Goal: Task Accomplishment & Management: Manage account settings

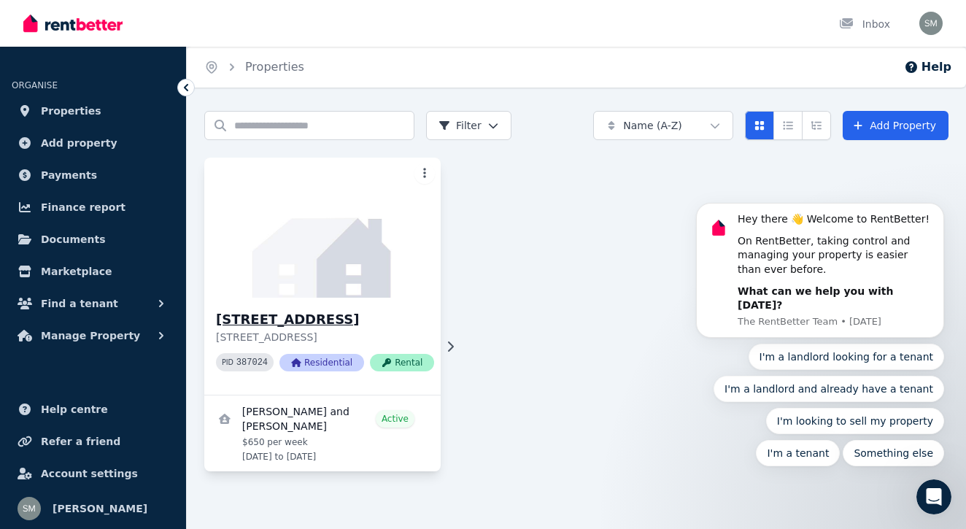
click at [420, 340] on p "[STREET_ADDRESS]" at bounding box center [325, 337] width 218 height 15
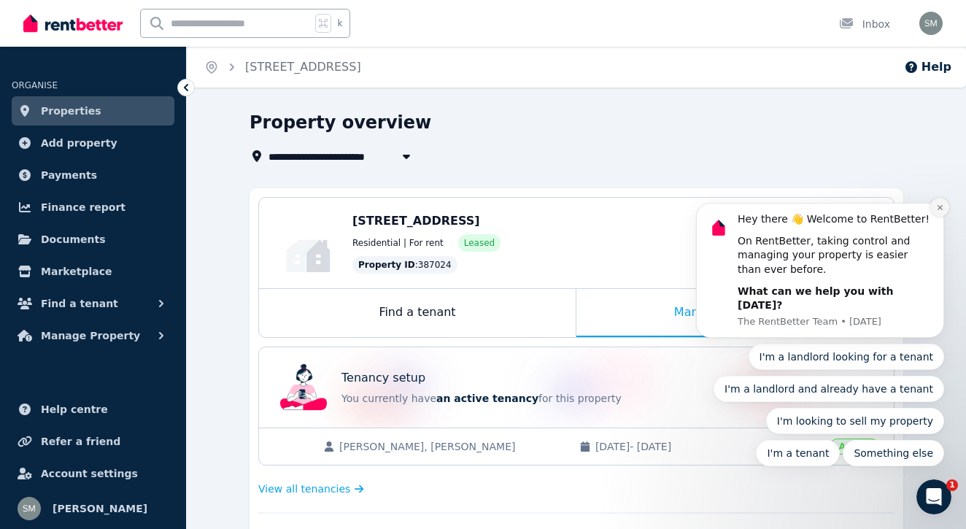
click at [937, 212] on icon "Dismiss notification" at bounding box center [941, 208] width 8 height 8
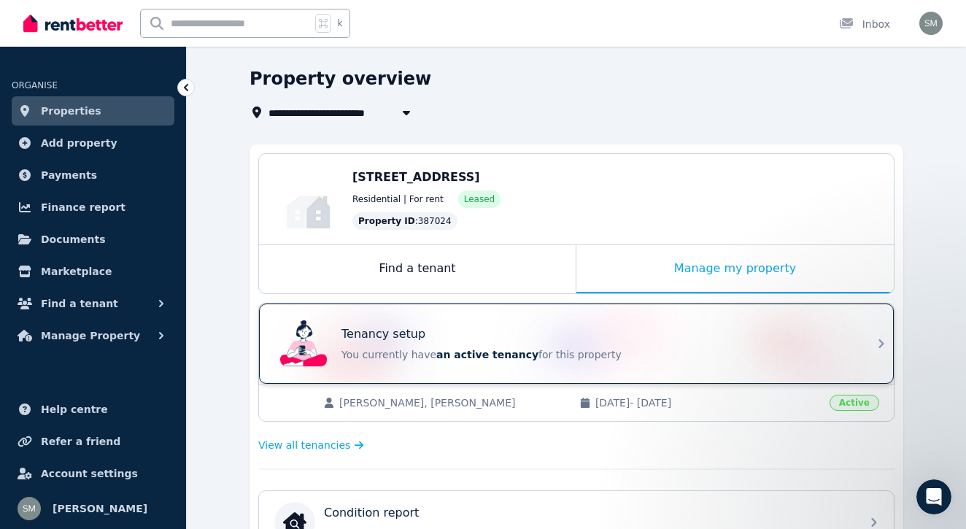
scroll to position [49, 0]
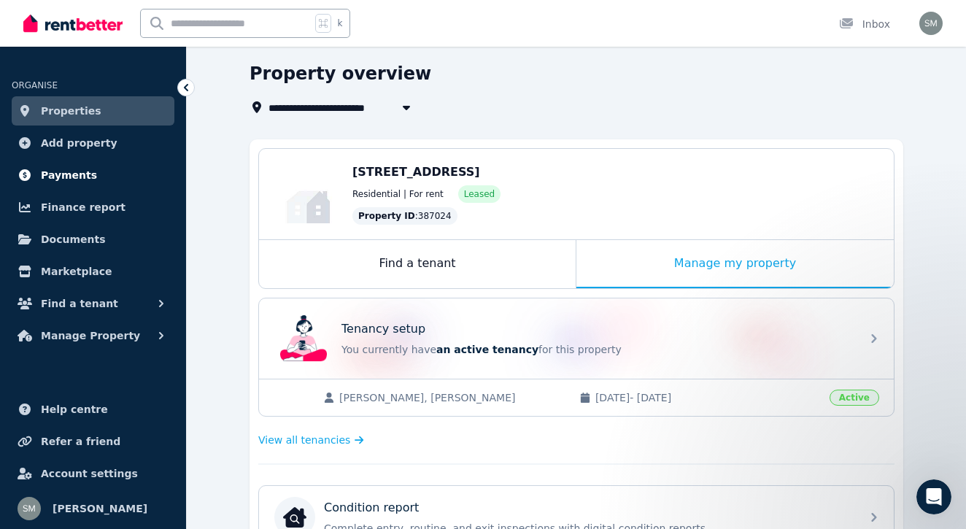
click at [69, 180] on span "Payments" at bounding box center [69, 175] width 56 height 18
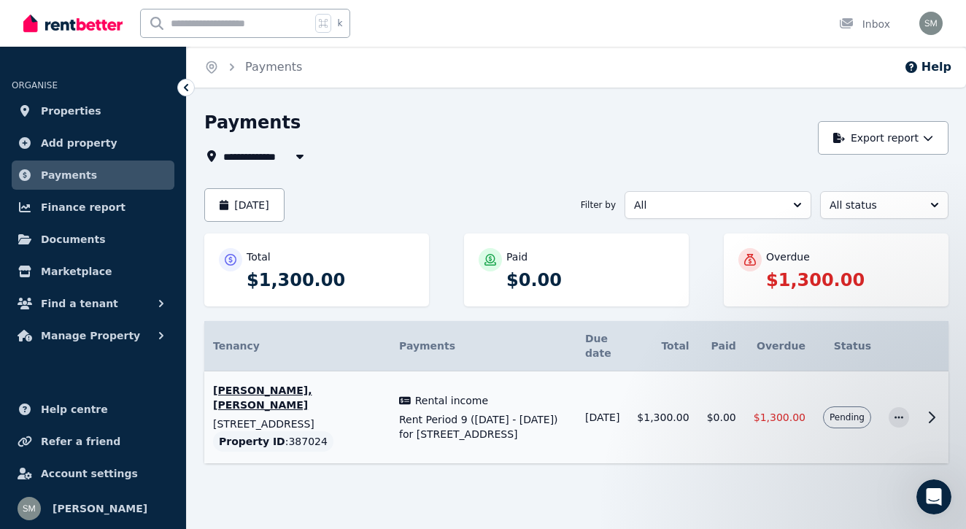
click at [926, 409] on icon at bounding box center [932, 418] width 18 height 18
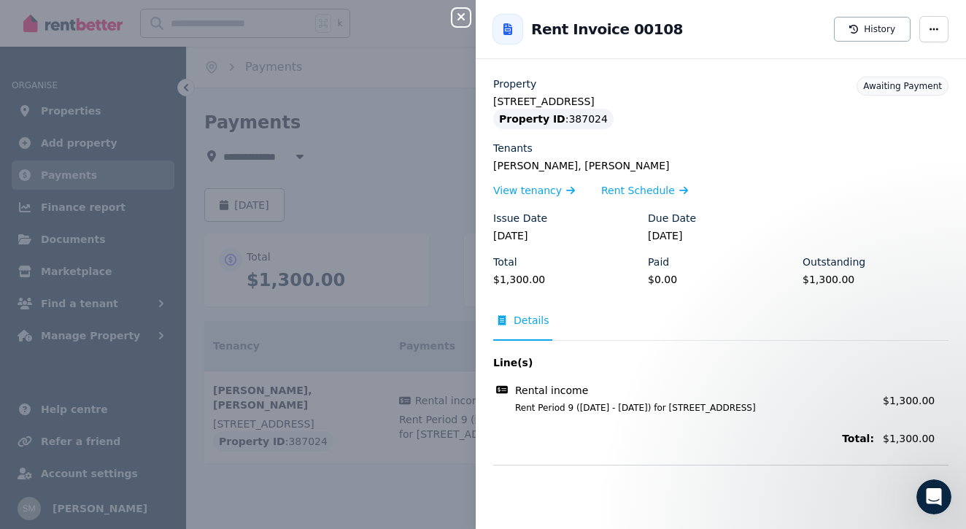
click at [454, 20] on icon "button" at bounding box center [462, 17] width 18 height 12
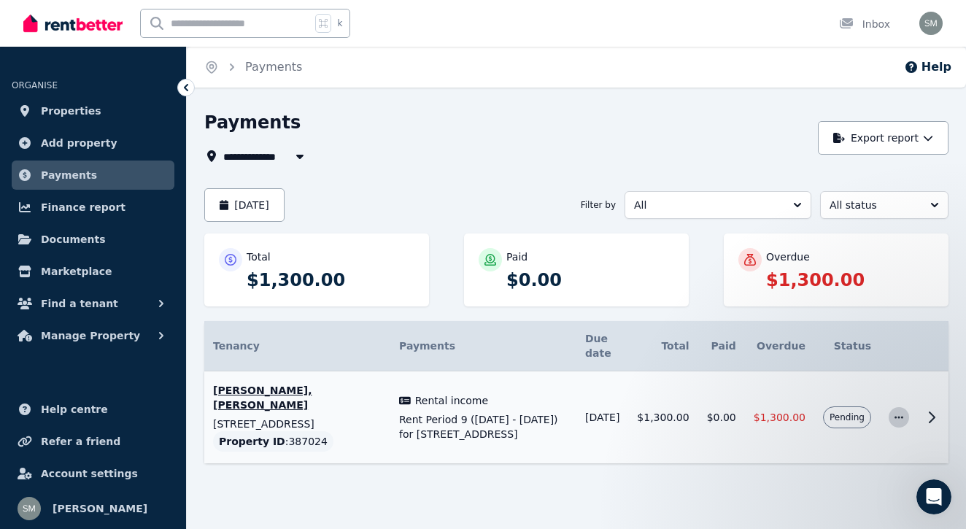
click at [899, 412] on icon "button" at bounding box center [899, 417] width 12 height 10
click at [829, 477] on span "Mark as paid" at bounding box center [850, 486] width 93 height 18
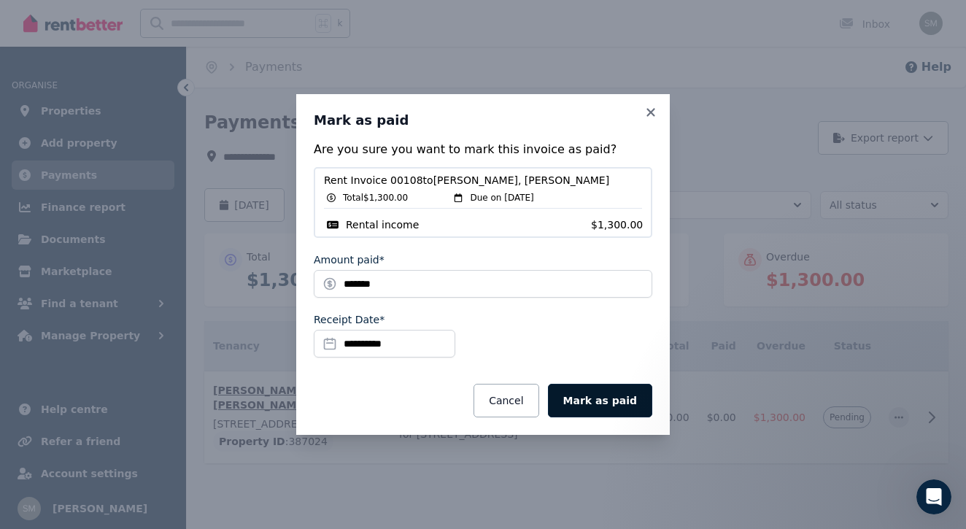
click at [599, 399] on button "Mark as paid" at bounding box center [600, 401] width 104 height 34
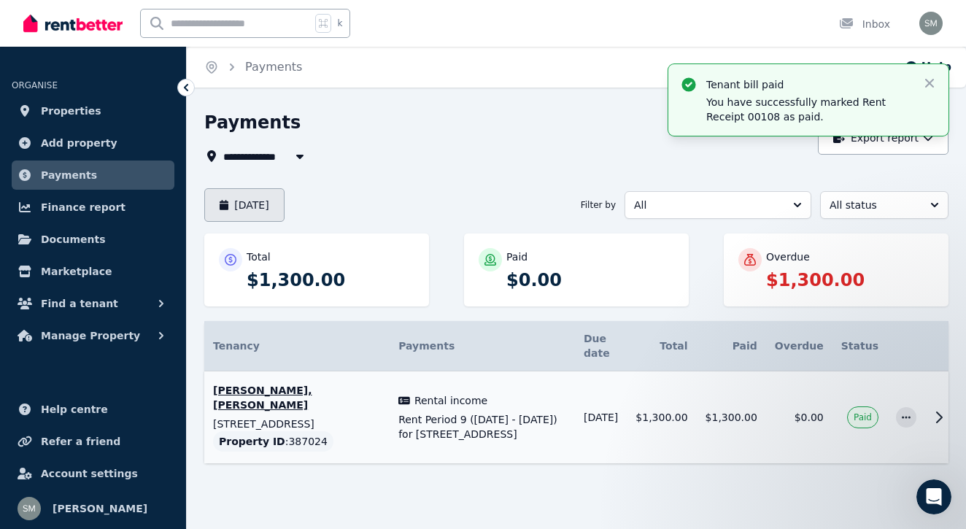
click at [280, 199] on button "[DATE]" at bounding box center [244, 205] width 80 height 34
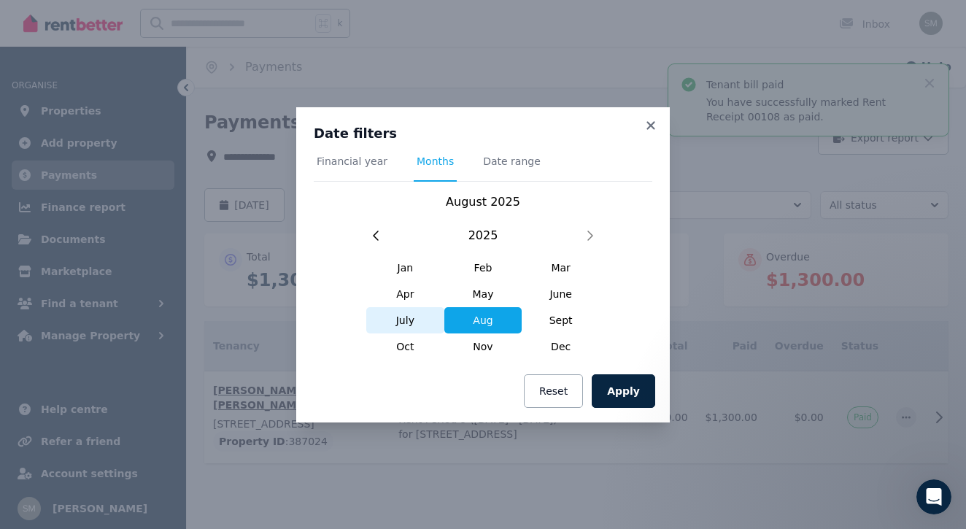
click at [408, 322] on span "July" at bounding box center [405, 320] width 78 height 26
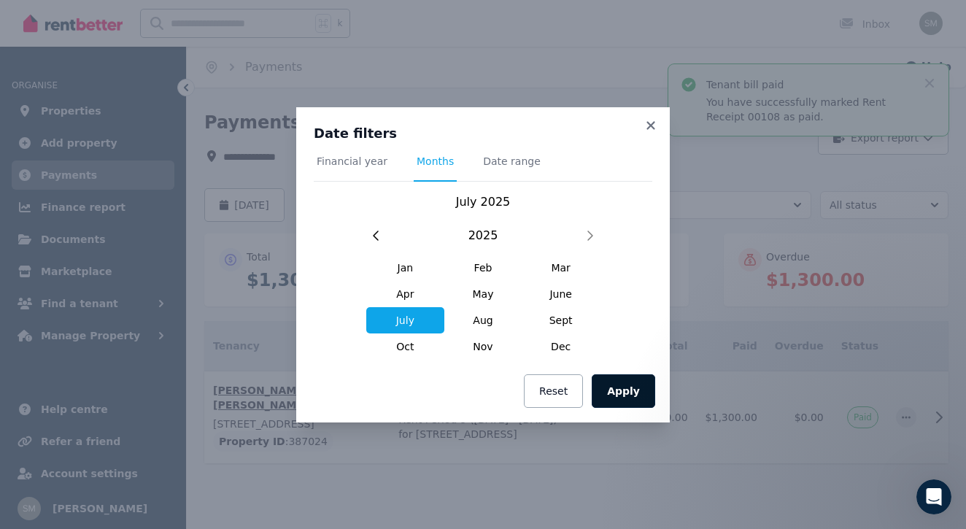
click at [626, 388] on button "Apply" at bounding box center [624, 391] width 64 height 34
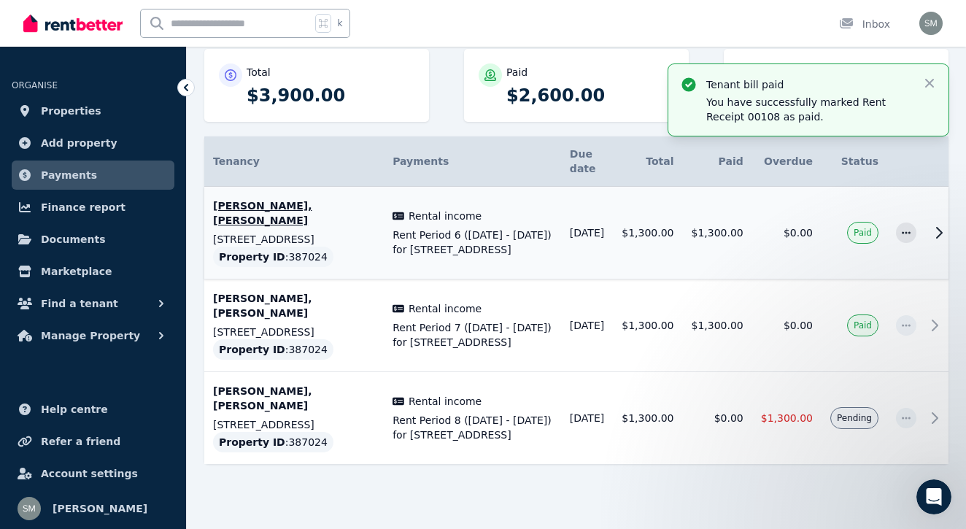
scroll to position [184, 0]
click at [792, 413] on span "$1,300.00" at bounding box center [787, 419] width 52 height 12
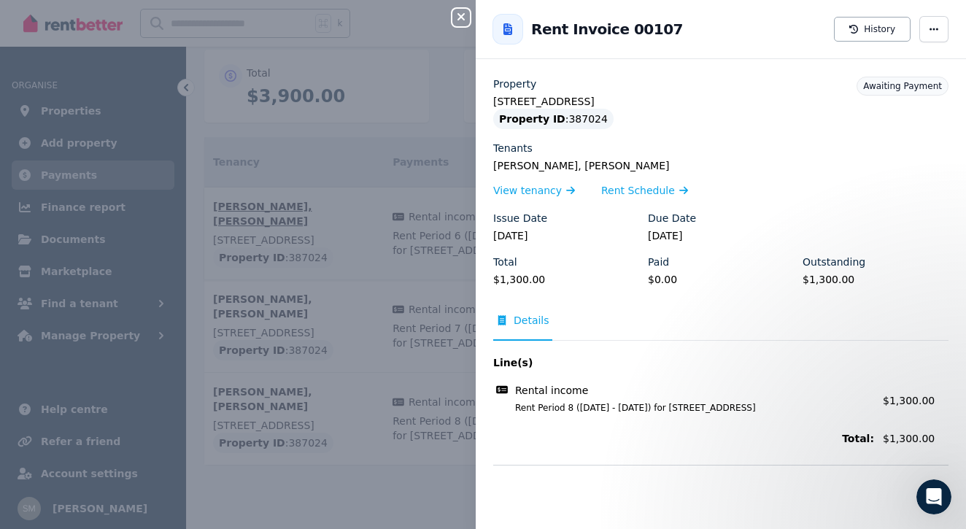
click at [450, 6] on div "Close panel Back to Rent Invoice 00107 History Property [STREET_ADDRESS] Proper…" at bounding box center [483, 264] width 966 height 529
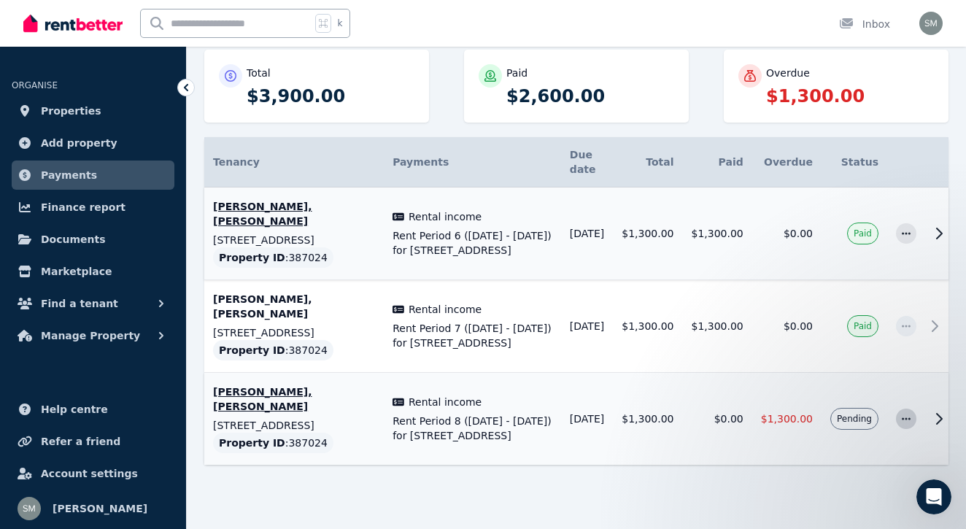
click at [907, 418] on icon "button" at bounding box center [906, 419] width 9 height 2
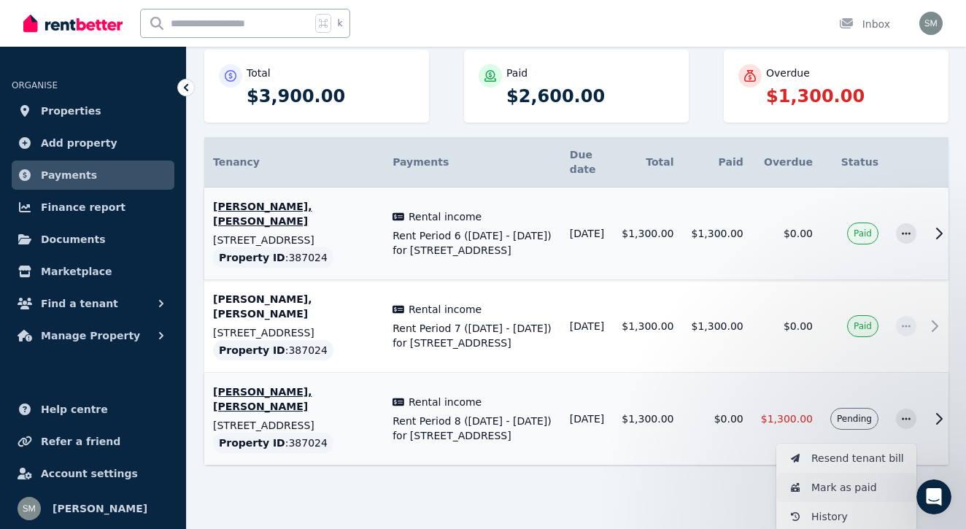
click at [845, 479] on span "Mark as paid" at bounding box center [858, 488] width 93 height 18
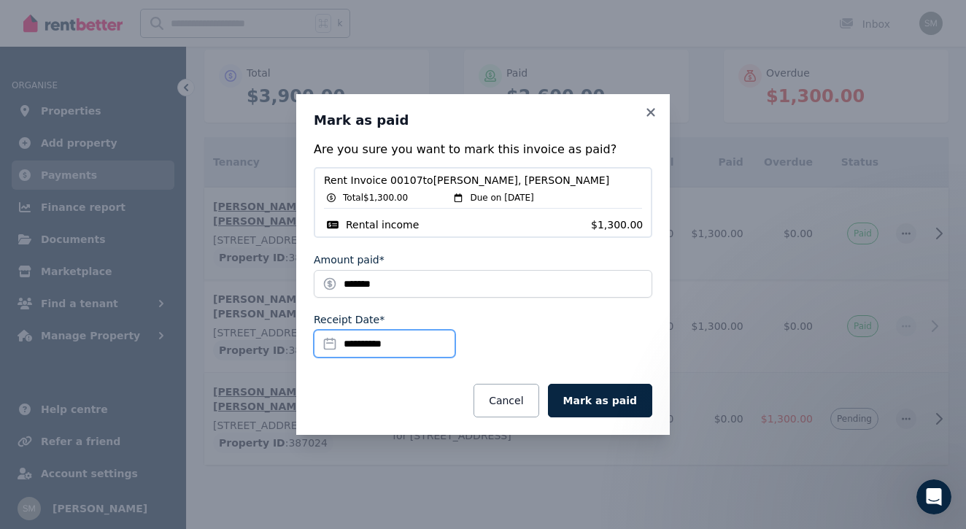
click at [355, 345] on input "**********" at bounding box center [385, 344] width 142 height 28
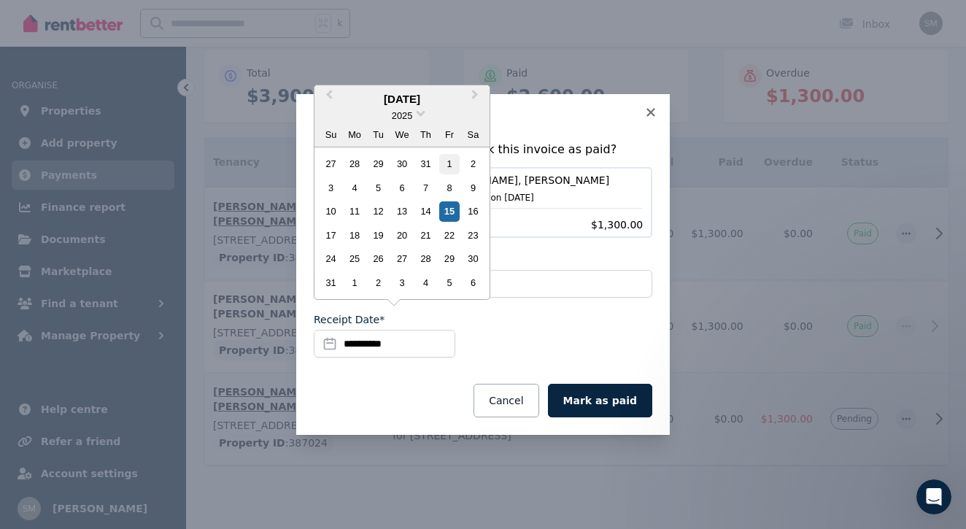
click at [448, 170] on div "1" at bounding box center [449, 164] width 20 height 20
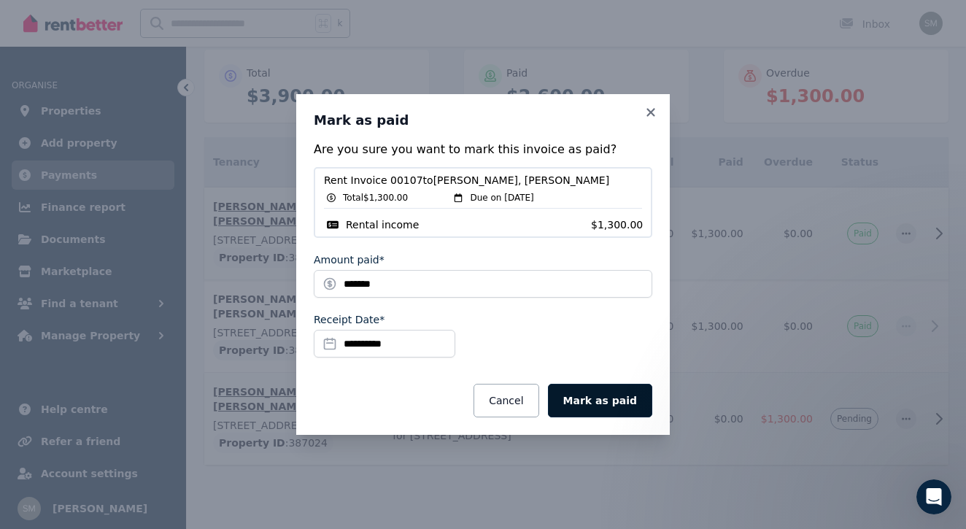
click at [609, 401] on button "Mark as paid" at bounding box center [600, 401] width 104 height 34
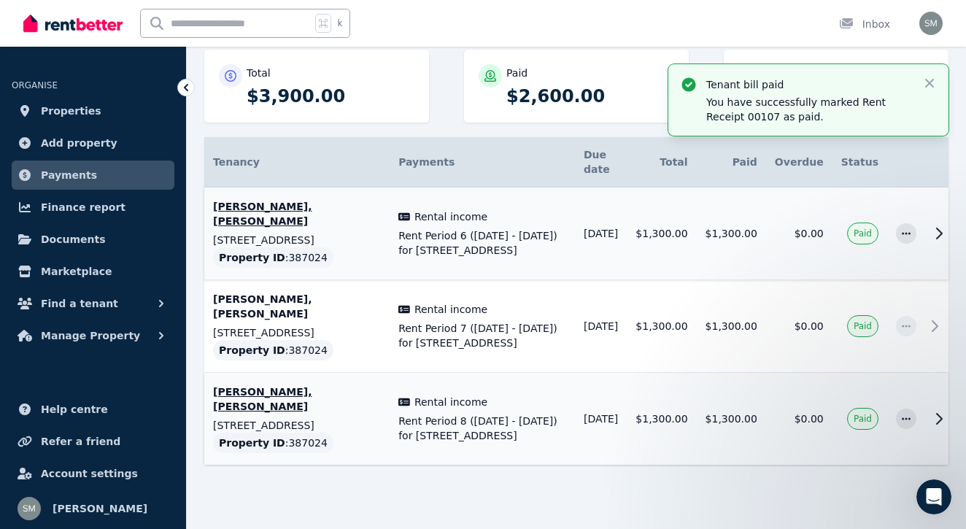
click at [466, 414] on span "Rent Period 8 ([DATE] - [DATE]) for [STREET_ADDRESS]" at bounding box center [483, 428] width 168 height 29
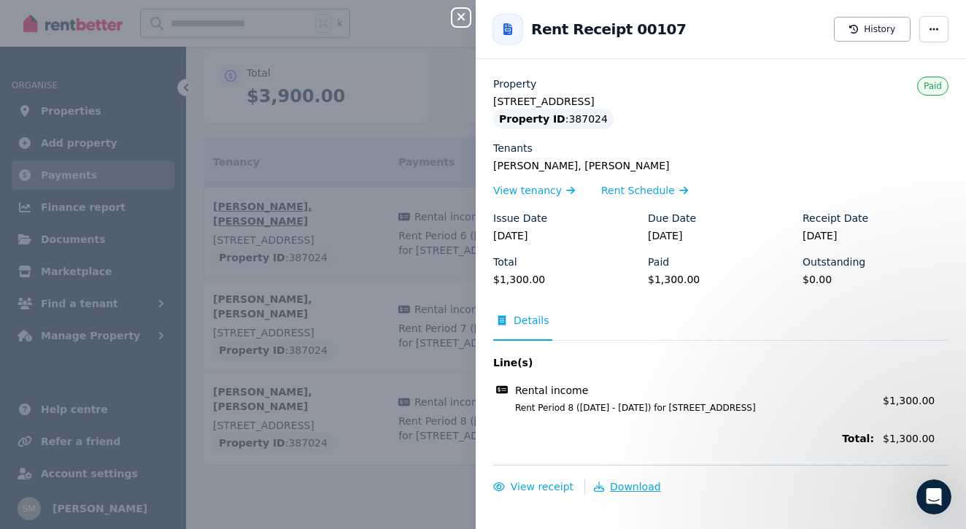
click at [638, 481] on span "Download" at bounding box center [635, 487] width 51 height 12
click at [462, 16] on icon "button" at bounding box center [461, 16] width 7 height 7
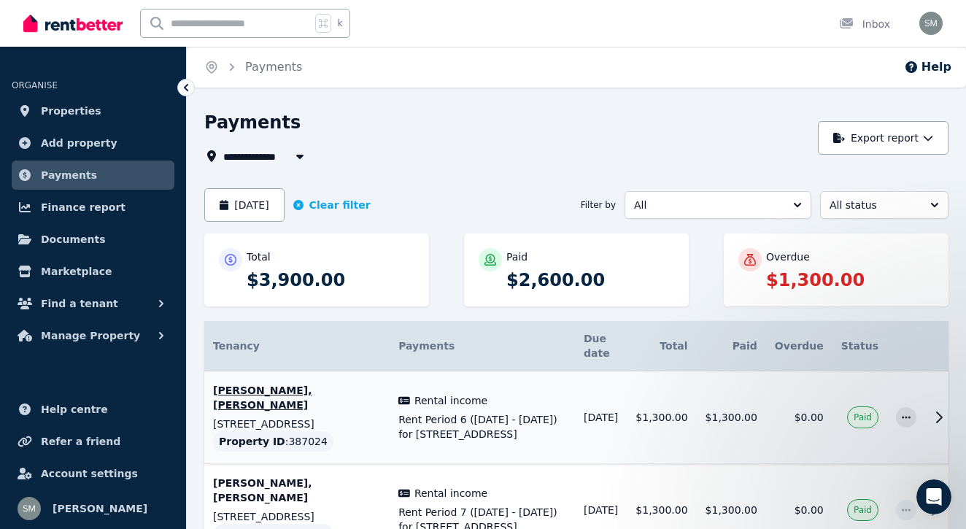
scroll to position [0, 0]
click at [257, 199] on button "[DATE]" at bounding box center [244, 205] width 80 height 34
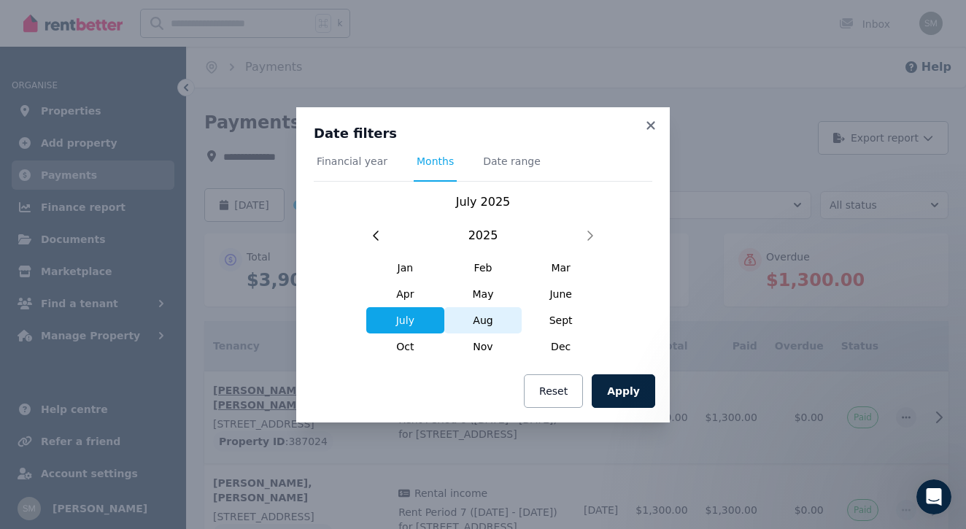
click at [488, 329] on span "Aug" at bounding box center [484, 320] width 78 height 26
click at [672, 403] on div "Date filters Financial year Months Date range [DATE] [DATE] Feb Mar Apr May Jun…" at bounding box center [483, 264] width 966 height 529
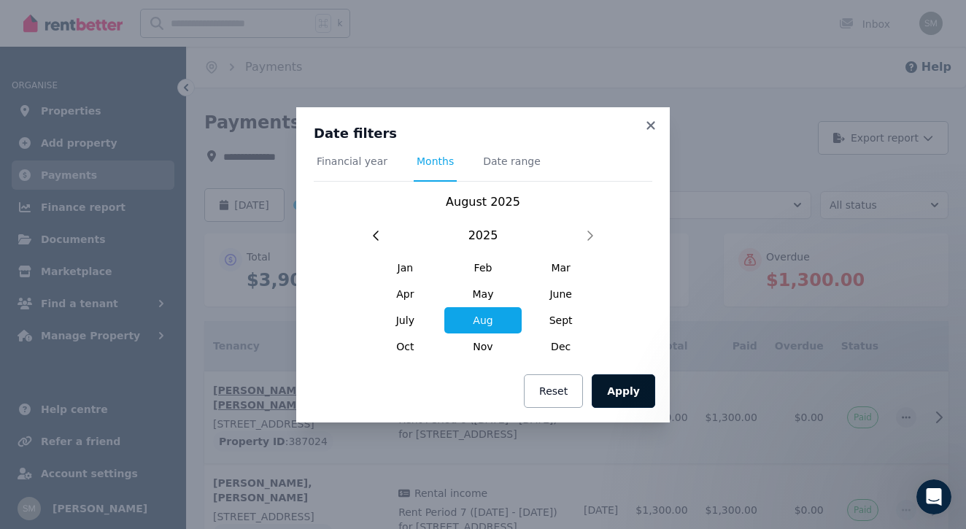
click at [647, 401] on button "Apply" at bounding box center [624, 391] width 64 height 34
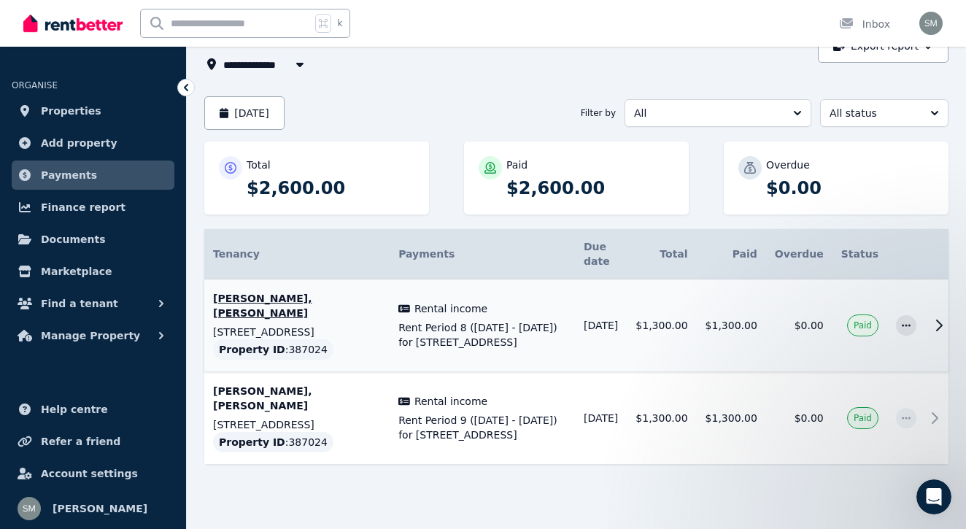
scroll to position [91, 0]
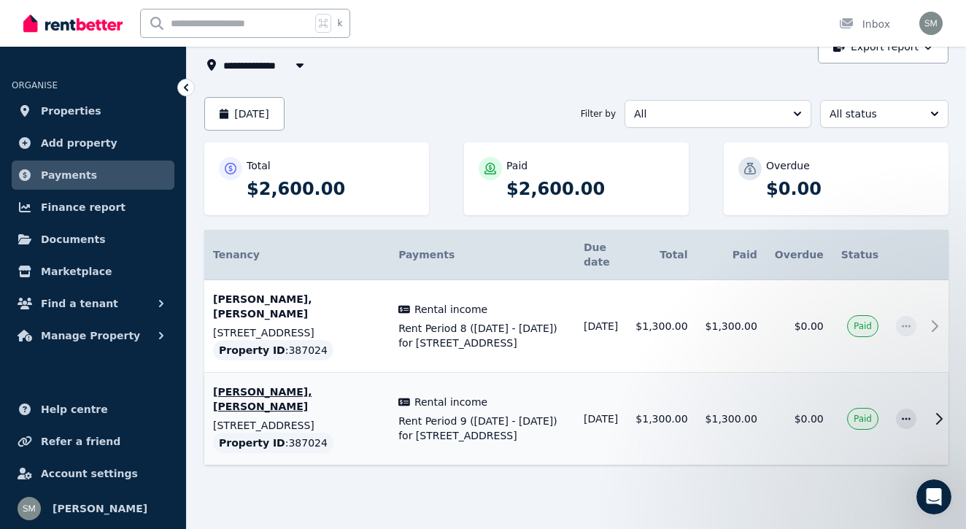
click at [754, 401] on td "$1,300.00" at bounding box center [731, 419] width 69 height 93
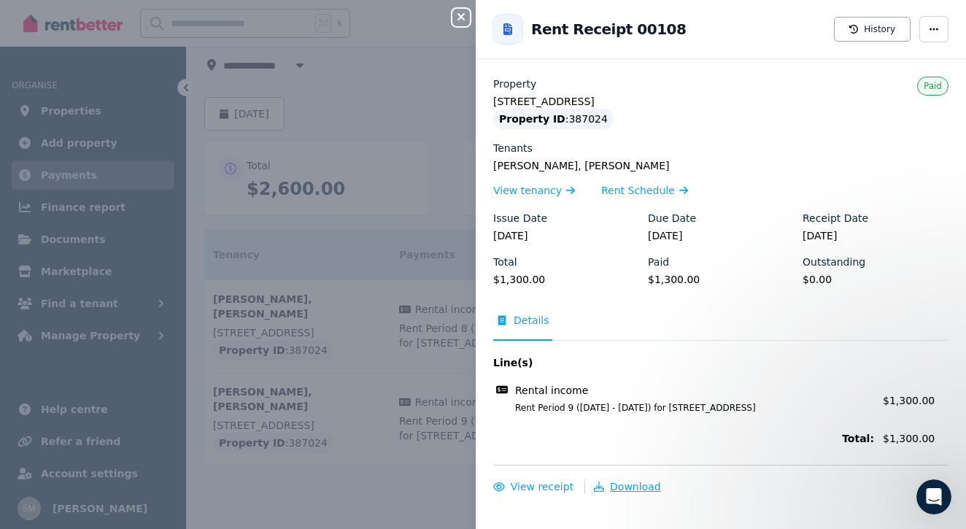
click at [618, 481] on span "Download" at bounding box center [635, 487] width 51 height 12
click at [463, 21] on icon "button" at bounding box center [462, 17] width 18 height 12
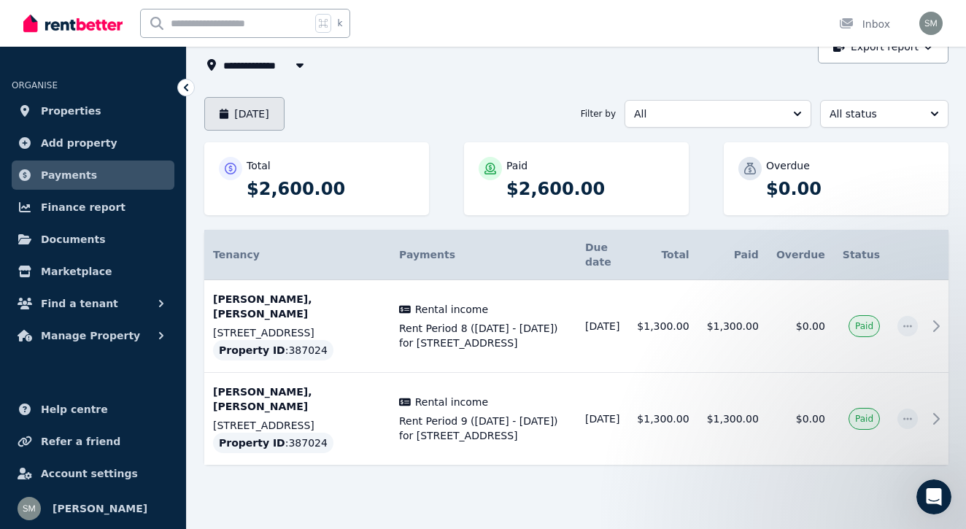
click at [259, 115] on button "[DATE]" at bounding box center [244, 114] width 80 height 34
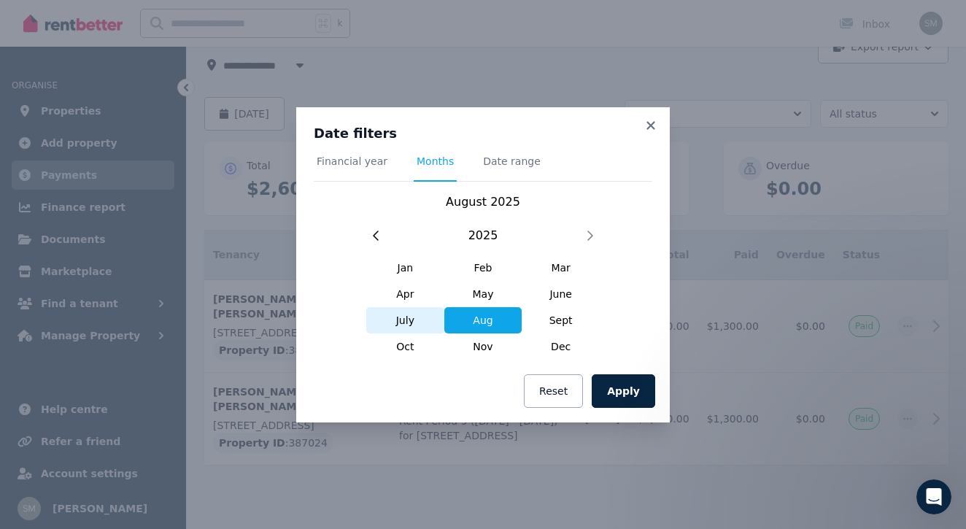
click at [409, 319] on span "July" at bounding box center [405, 320] width 78 height 26
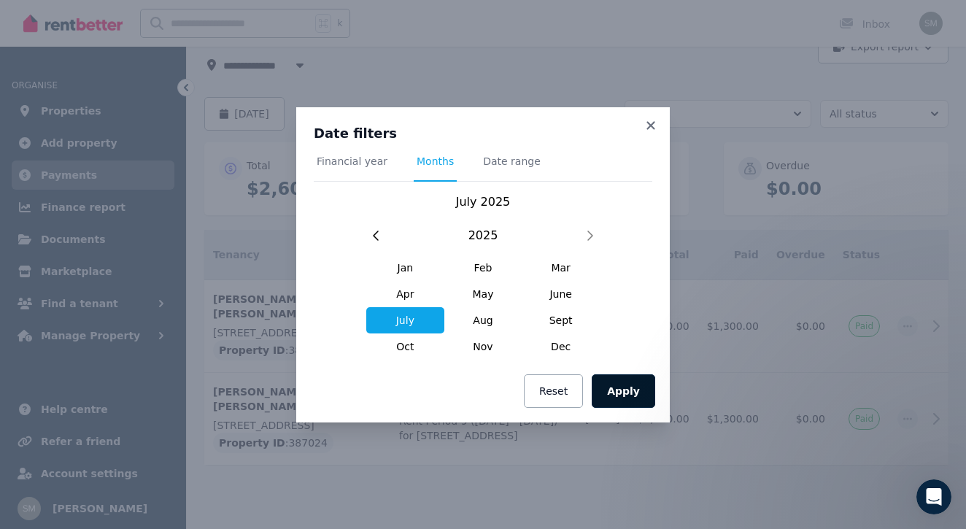
click at [621, 396] on button "Apply" at bounding box center [624, 391] width 64 height 34
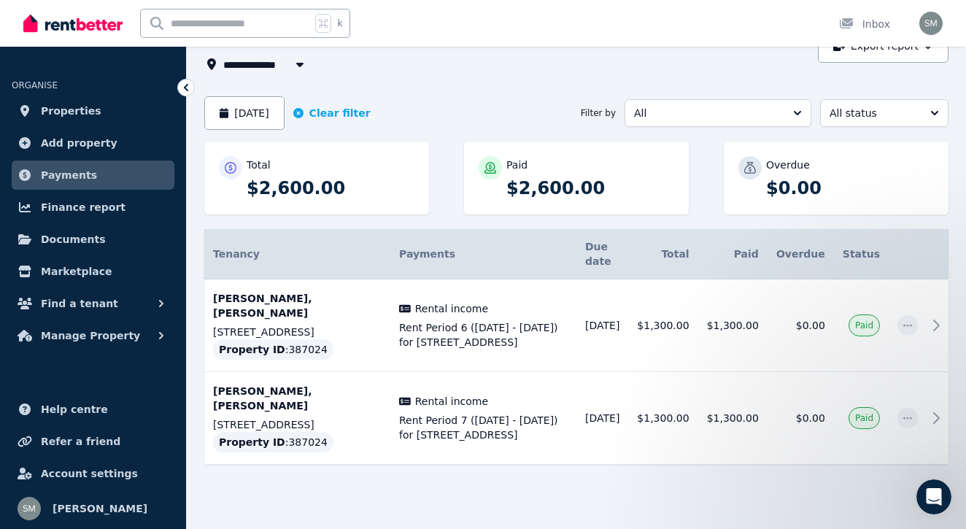
scroll to position [91, 0]
